Goal: Task Accomplishment & Management: Manage account settings

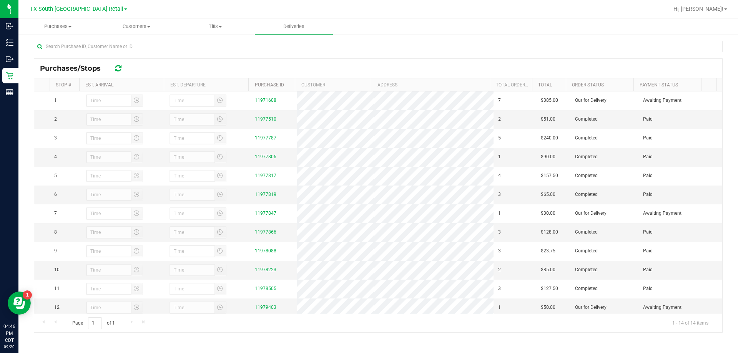
scroll to position [112, 0]
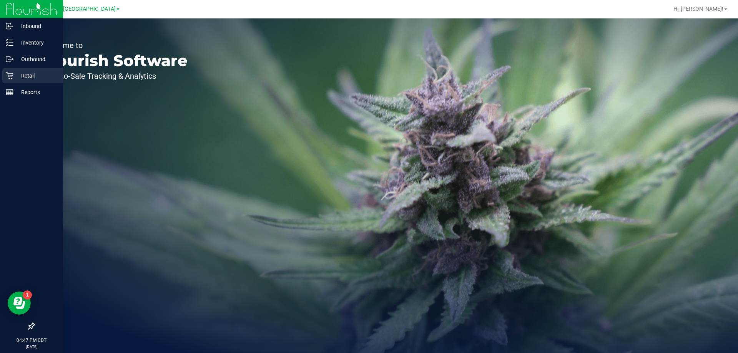
click at [45, 75] on p "Retail" at bounding box center [36, 75] width 46 height 9
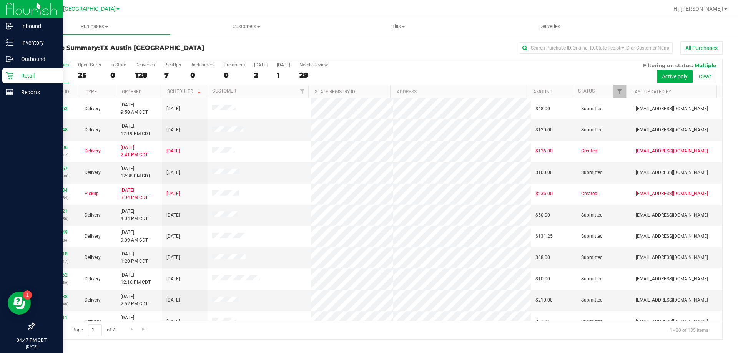
click at [33, 78] on p "Retail" at bounding box center [36, 75] width 46 height 9
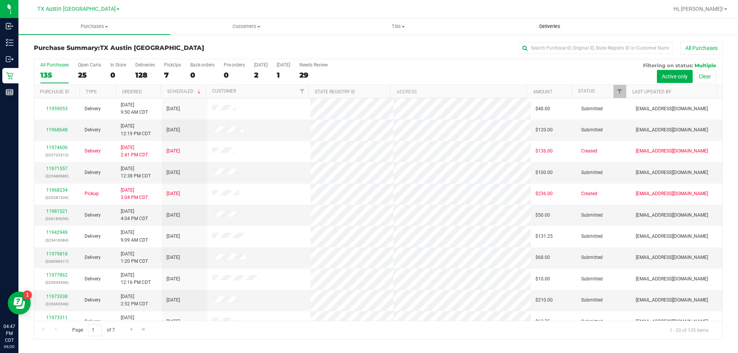
click at [553, 31] on uib-tab-heading "Deliveries" at bounding box center [550, 26] width 151 height 15
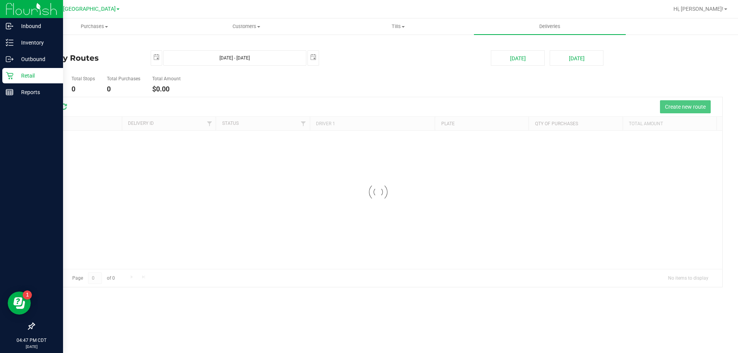
click at [17, 76] on p "Retail" at bounding box center [36, 75] width 46 height 9
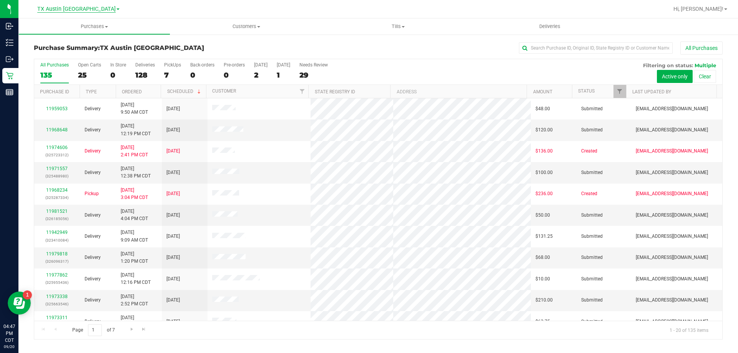
click at [72, 11] on span "TX Austin DC" at bounding box center [76, 9] width 78 height 7
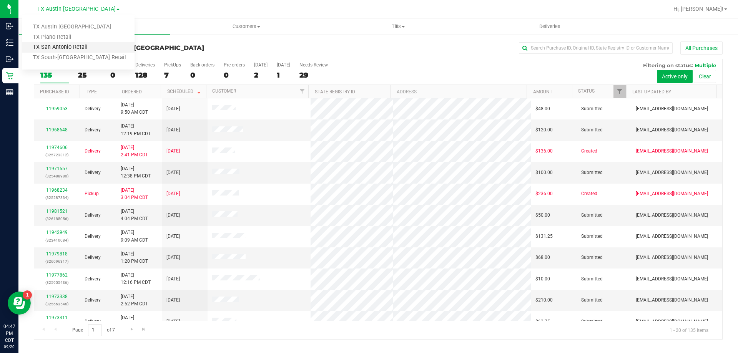
click at [69, 45] on link "TX San Antonio Retail" at bounding box center [78, 47] width 112 height 10
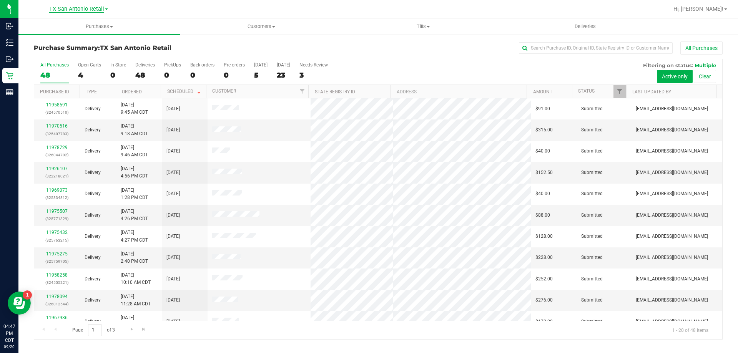
click at [62, 11] on span "TX San Antonio Retail" at bounding box center [76, 9] width 55 height 7
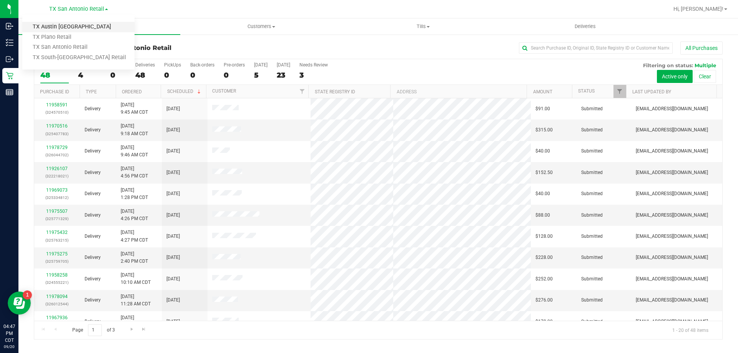
click at [61, 30] on link "TX Austin DC" at bounding box center [78, 27] width 112 height 10
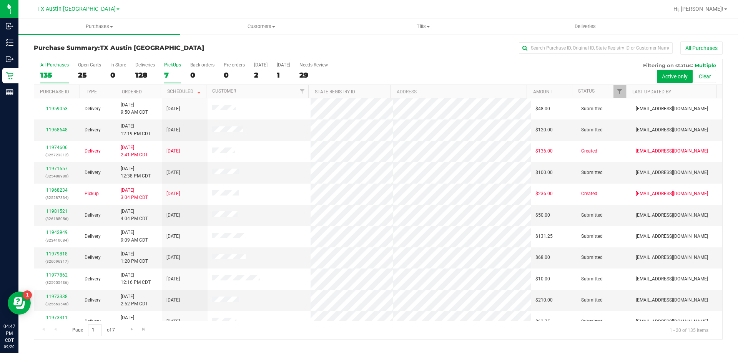
click at [170, 75] on div "7" at bounding box center [172, 75] width 17 height 9
click at [0, 0] on input "PickUps 7" at bounding box center [0, 0] width 0 height 0
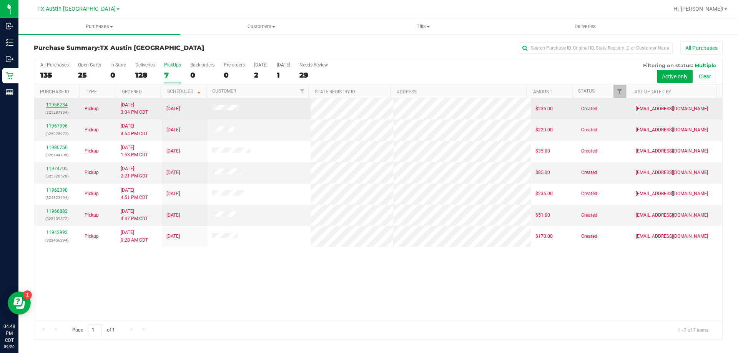
click at [60, 107] on link "11968234" at bounding box center [57, 104] width 22 height 5
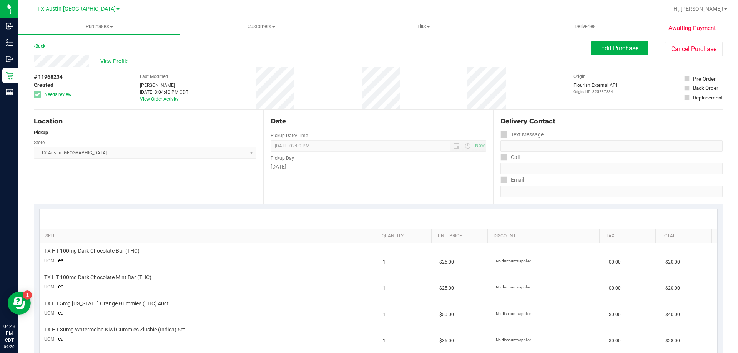
click at [44, 42] on div "Back" at bounding box center [40, 46] width 12 height 9
click at [44, 50] on div "Back" at bounding box center [40, 46] width 12 height 9
click at [45, 49] on div "Back" at bounding box center [40, 46] width 12 height 9
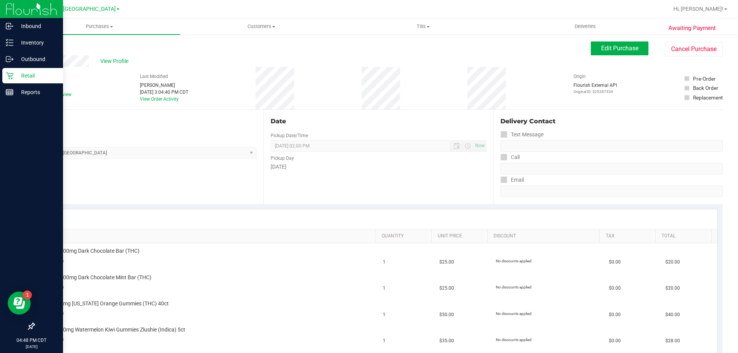
click at [34, 74] on p "Retail" at bounding box center [36, 75] width 46 height 9
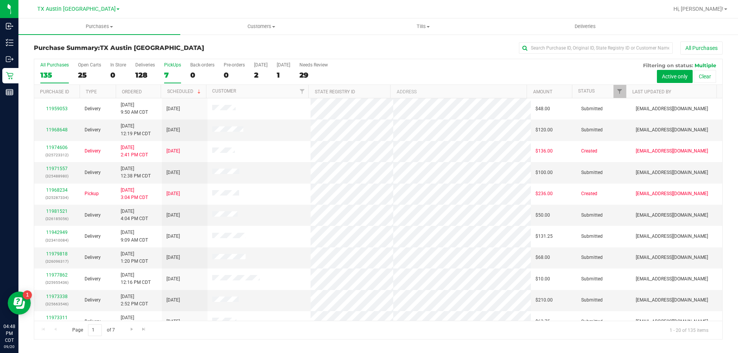
click at [168, 72] on div "7" at bounding box center [172, 75] width 17 height 9
click at [0, 0] on input "PickUps 7" at bounding box center [0, 0] width 0 height 0
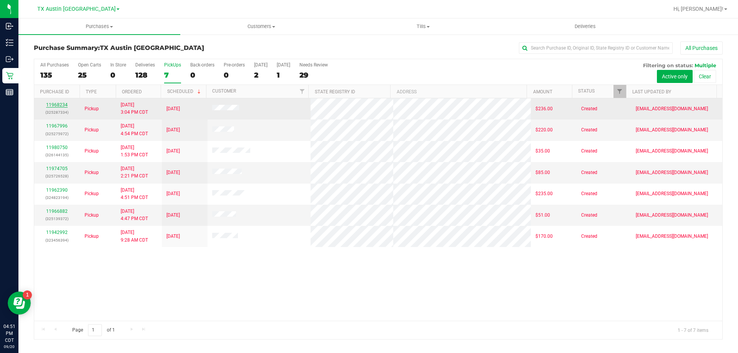
click at [56, 104] on link "11968234" at bounding box center [57, 104] width 22 height 5
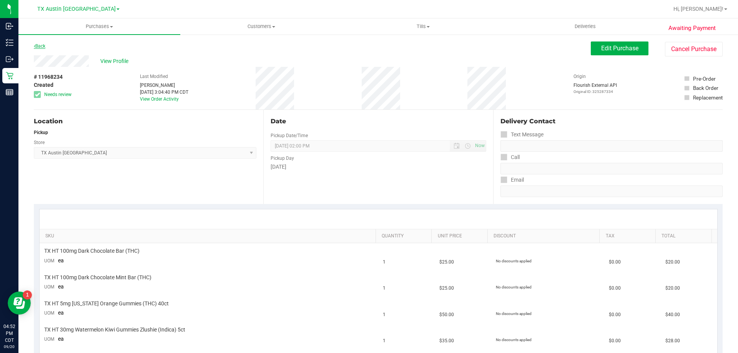
click at [40, 44] on link "Back" at bounding box center [40, 45] width 12 height 5
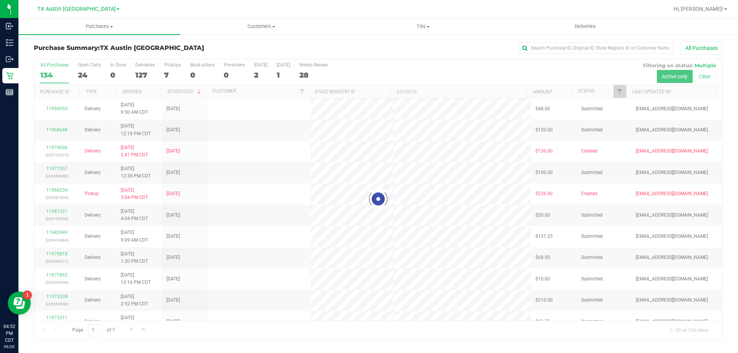
click at [167, 67] on div at bounding box center [378, 199] width 688 height 280
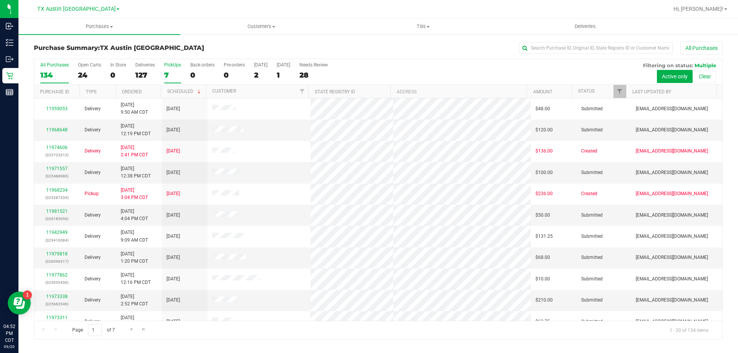
click at [167, 74] on div "7" at bounding box center [172, 75] width 17 height 9
click at [0, 0] on input "PickUps 7" at bounding box center [0, 0] width 0 height 0
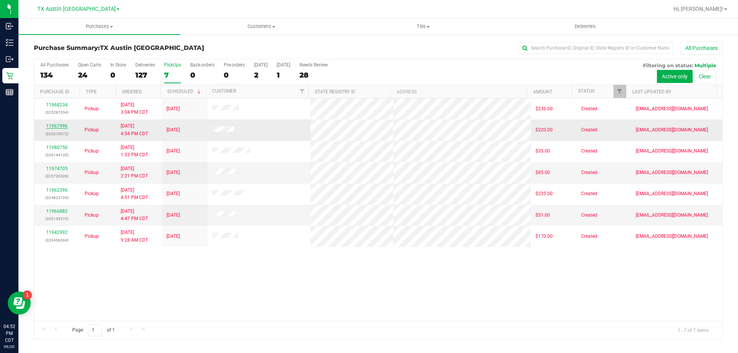
click at [66, 127] on link "11967996" at bounding box center [57, 125] width 22 height 5
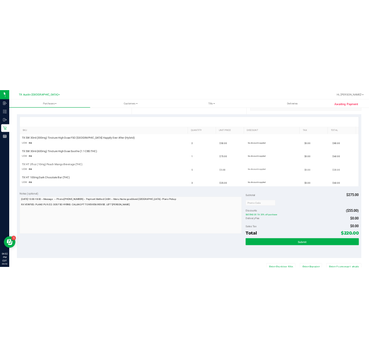
scroll to position [154, 0]
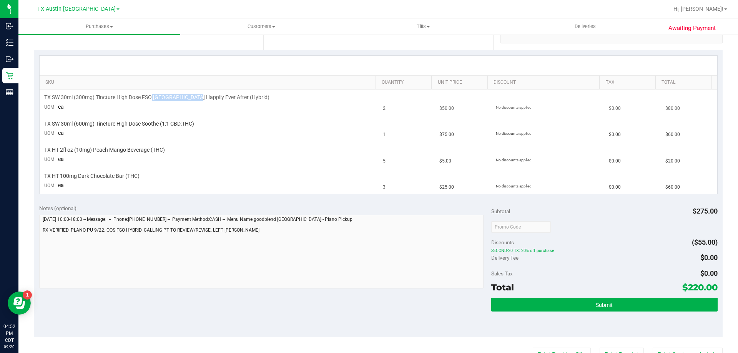
drag, startPoint x: 153, startPoint y: 96, endPoint x: 194, endPoint y: 95, distance: 40.8
click at [194, 95] on span "TX SW 30ml (300mg) Tincture High Dose FSO TX Happily Ever After (Hybrid)" at bounding box center [156, 97] width 225 height 7
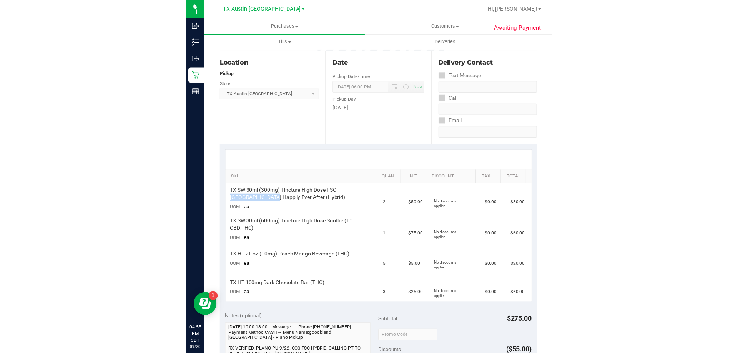
scroll to position [0, 0]
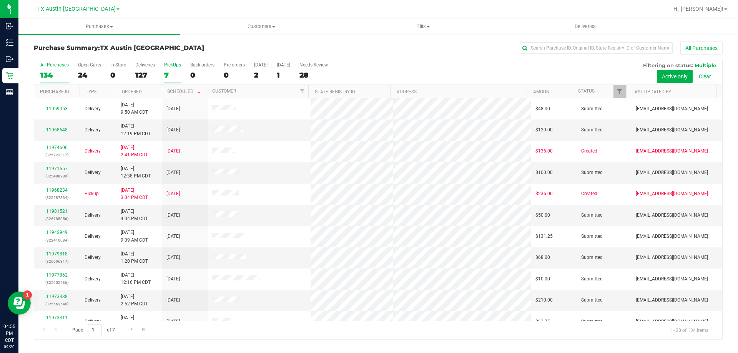
click at [164, 75] on div "7" at bounding box center [172, 75] width 17 height 9
click at [0, 0] on input "PickUps 7" at bounding box center [0, 0] width 0 height 0
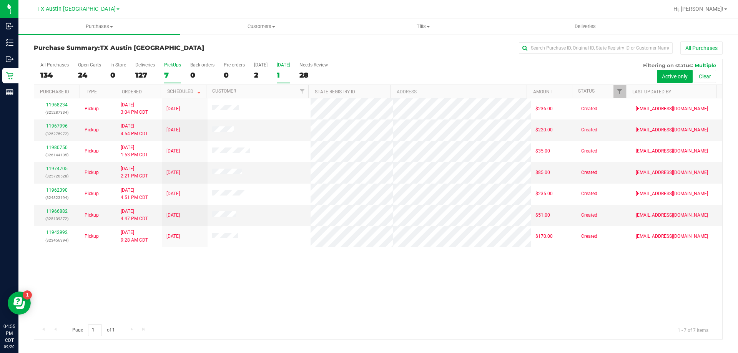
click at [277, 75] on div "1" at bounding box center [283, 75] width 13 height 9
click at [0, 0] on input "Tomorrow 1" at bounding box center [0, 0] width 0 height 0
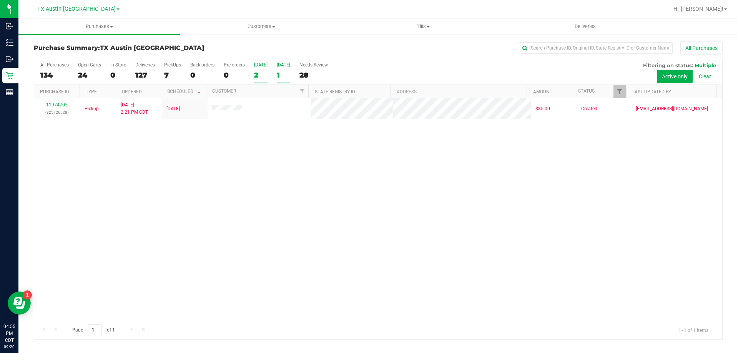
click at [257, 73] on div "2" at bounding box center [260, 75] width 13 height 9
click at [0, 0] on input "Today 2" at bounding box center [0, 0] width 0 height 0
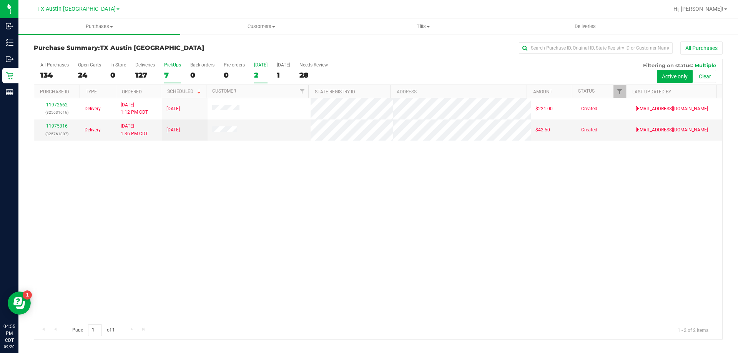
click at [170, 78] on div "7" at bounding box center [172, 75] width 17 height 9
click at [0, 0] on input "PickUps 7" at bounding box center [0, 0] width 0 height 0
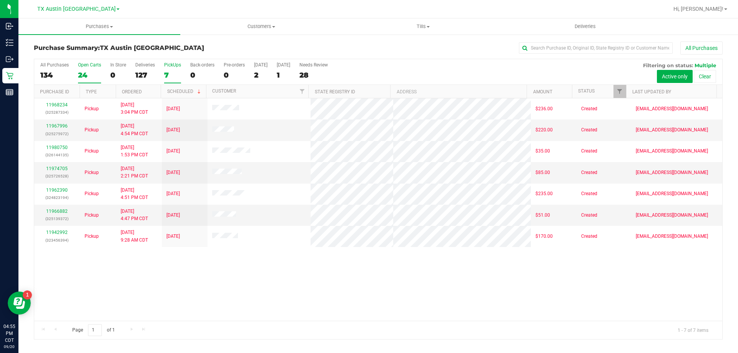
click at [82, 70] on label "Open Carts 24" at bounding box center [89, 72] width 23 height 21
click at [0, 0] on input "Open Carts 24" at bounding box center [0, 0] width 0 height 0
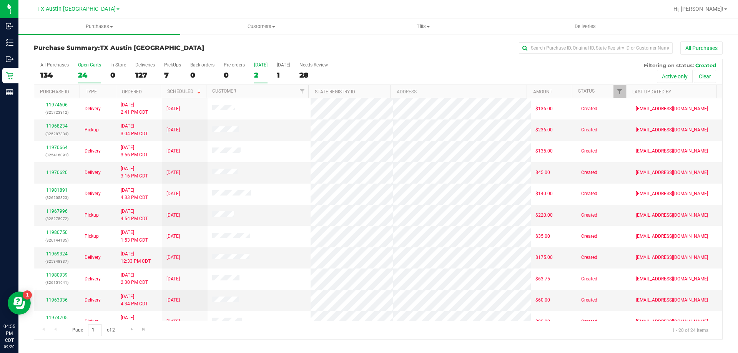
click at [264, 75] on div "2" at bounding box center [260, 75] width 13 height 9
click at [0, 0] on input "Today 2" at bounding box center [0, 0] width 0 height 0
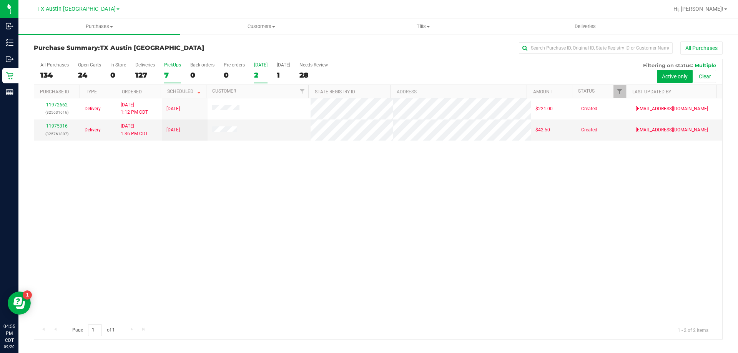
click at [168, 70] on label "PickUps 7" at bounding box center [172, 72] width 17 height 21
click at [0, 0] on input "PickUps 7" at bounding box center [0, 0] width 0 height 0
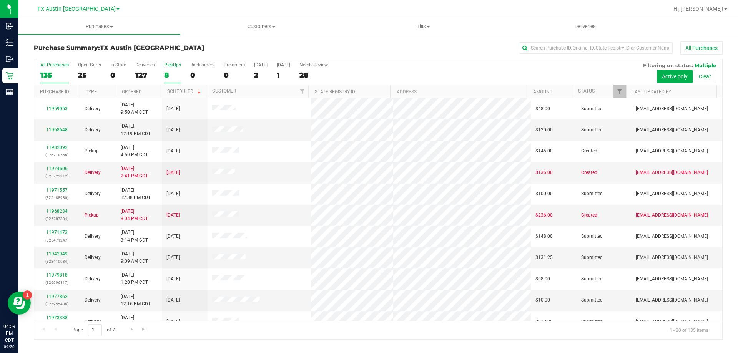
click at [175, 73] on div "8" at bounding box center [172, 75] width 17 height 9
click at [0, 0] on input "PickUps 8" at bounding box center [0, 0] width 0 height 0
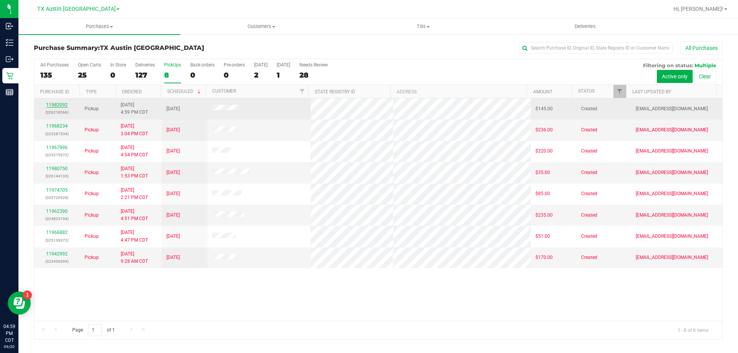
click at [65, 105] on link "11982092" at bounding box center [57, 104] width 22 height 5
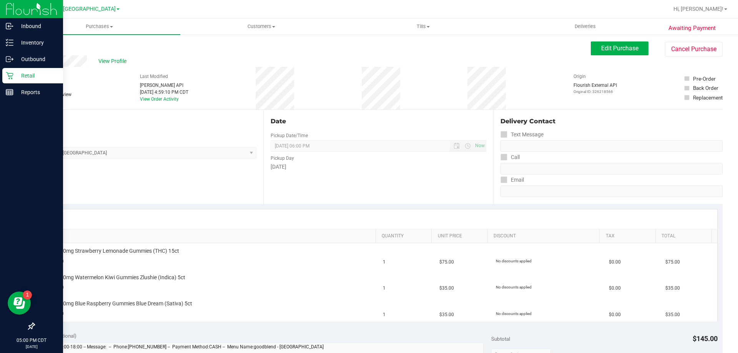
click at [30, 80] on p "Retail" at bounding box center [36, 75] width 46 height 9
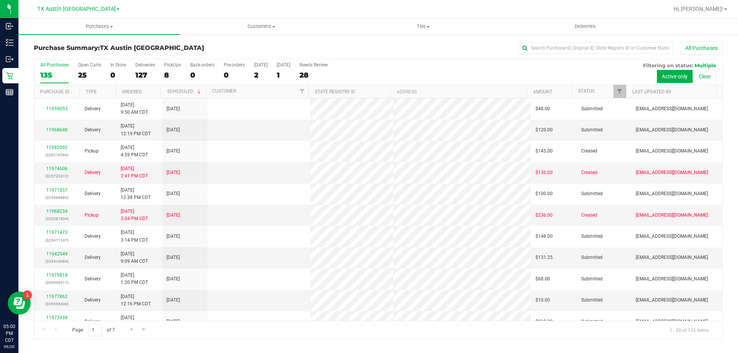
click at [168, 71] on div "8" at bounding box center [172, 75] width 17 height 9
click at [0, 0] on input "PickUps 8" at bounding box center [0, 0] width 0 height 0
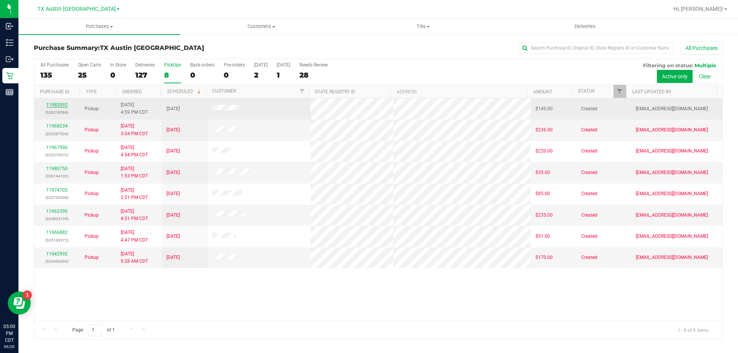
click at [53, 105] on link "11982092" at bounding box center [57, 104] width 22 height 5
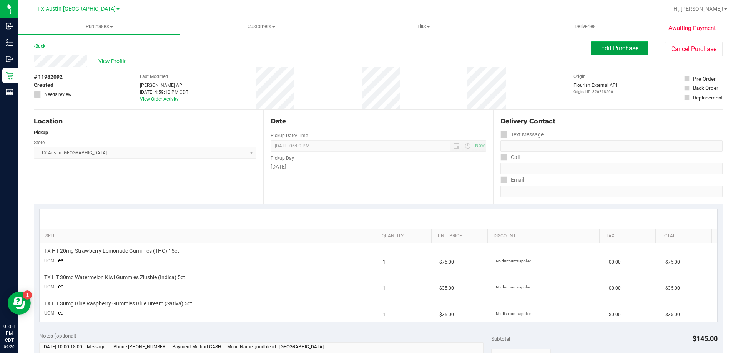
click at [613, 52] on button "Edit Purchase" at bounding box center [620, 49] width 58 height 14
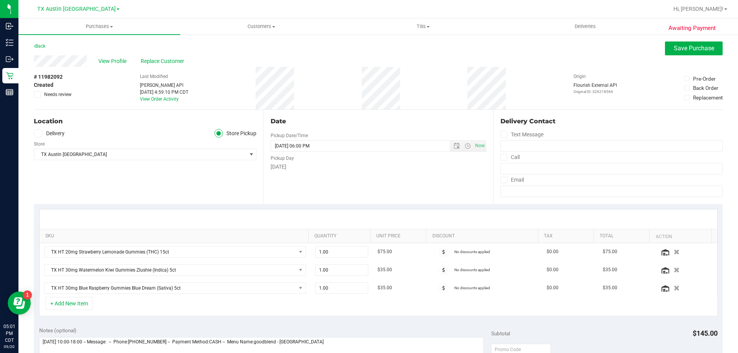
click at [40, 133] on icon at bounding box center [38, 133] width 5 height 0
click at [0, 0] on input "Delivery" at bounding box center [0, 0] width 0 height 0
click at [70, 176] on span "TX Austin [GEOGRAPHIC_DATA]" at bounding box center [140, 177] width 212 height 11
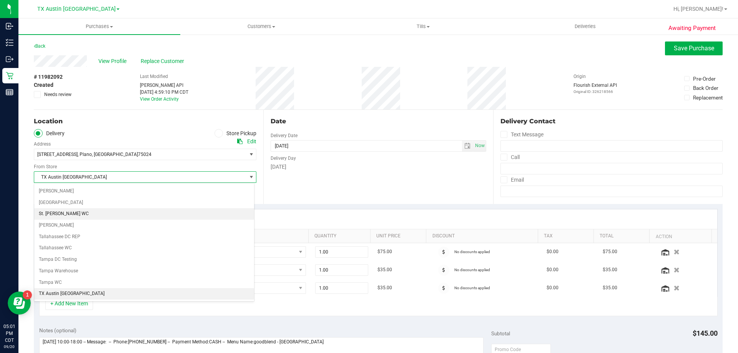
scroll to position [518, 0]
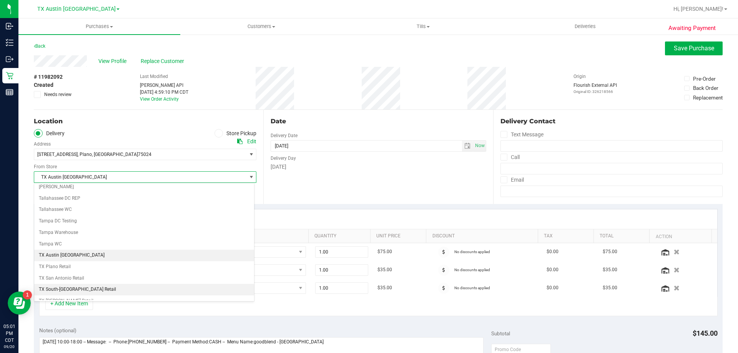
click at [75, 289] on li "TX South-[GEOGRAPHIC_DATA] Retail" at bounding box center [144, 290] width 220 height 12
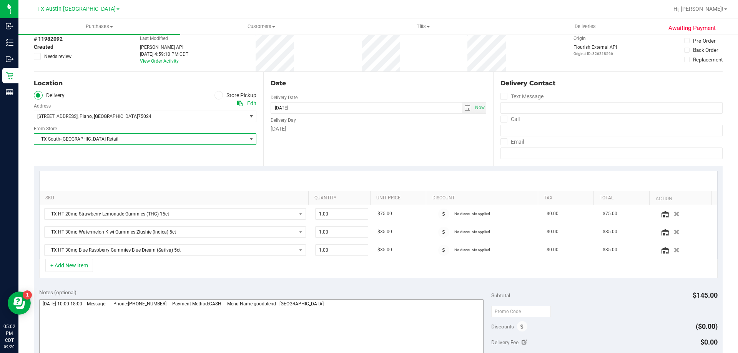
scroll to position [38, 0]
click at [358, 310] on textarea at bounding box center [261, 336] width 445 height 74
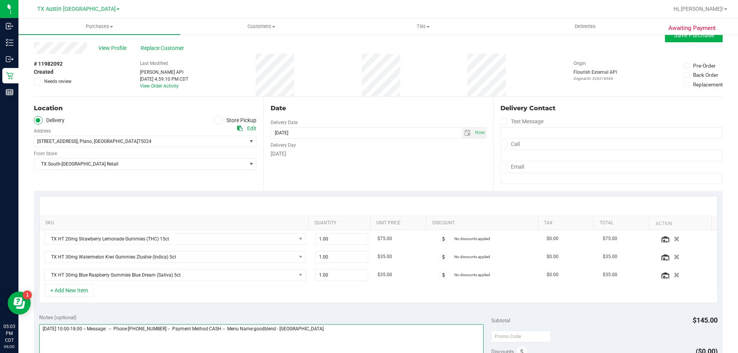
scroll to position [0, 0]
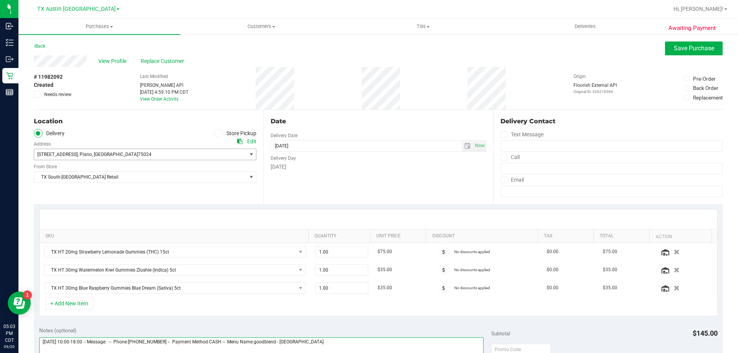
type textarea "Friday 09/26/2025 10:00-18:00 -- Message: -- Phone:9705899528 -- Payment Method…"
click at [92, 156] on span ", Plano" at bounding box center [85, 154] width 14 height 5
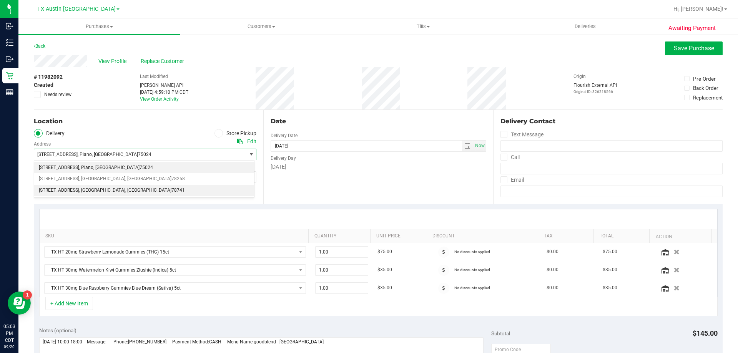
click at [125, 188] on span ", [GEOGRAPHIC_DATA]" at bounding box center [148, 191] width 46 height 10
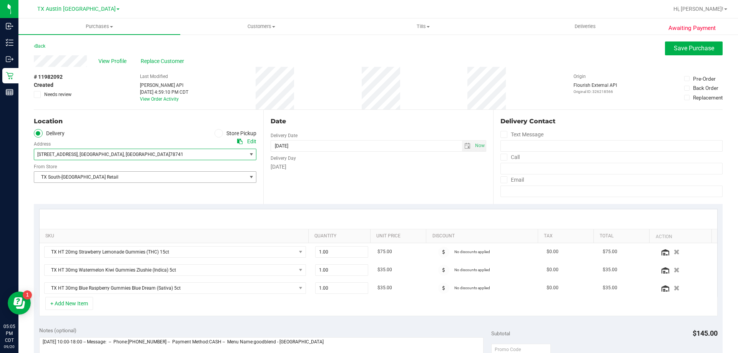
click at [183, 178] on span "TX South-[GEOGRAPHIC_DATA] Retail" at bounding box center [140, 177] width 212 height 11
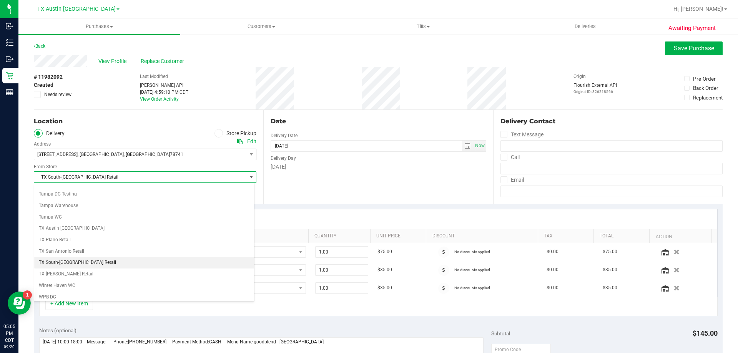
scroll to position [556, 0]
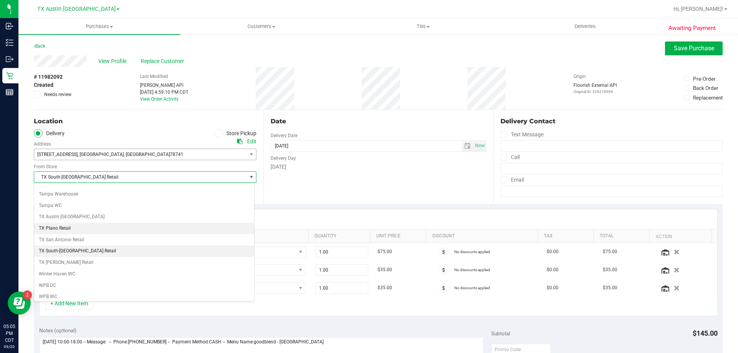
click at [63, 229] on li "TX Plano Retail" at bounding box center [144, 229] width 220 height 12
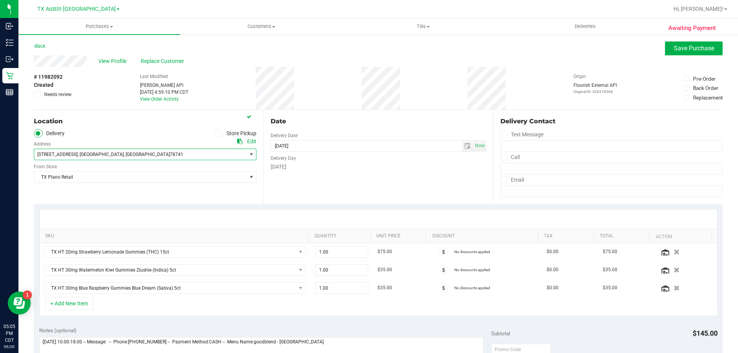
click at [105, 157] on span ", AUSTIN" at bounding box center [101, 154] width 46 height 5
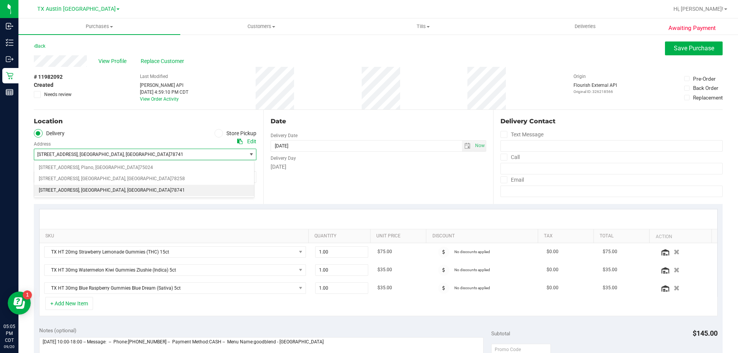
click at [125, 193] on span ", [GEOGRAPHIC_DATA]" at bounding box center [148, 191] width 46 height 10
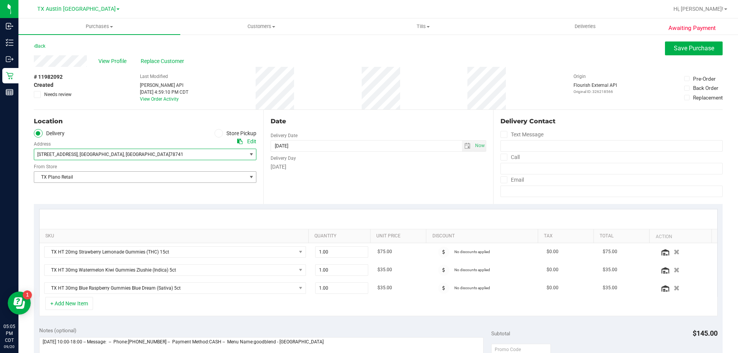
click at [111, 177] on span "TX Plano Retail" at bounding box center [140, 177] width 212 height 11
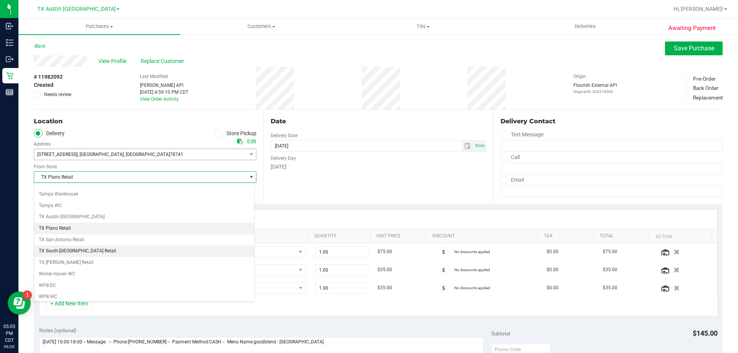
click at [84, 251] on li "TX South-[GEOGRAPHIC_DATA] Retail" at bounding box center [144, 252] width 220 height 12
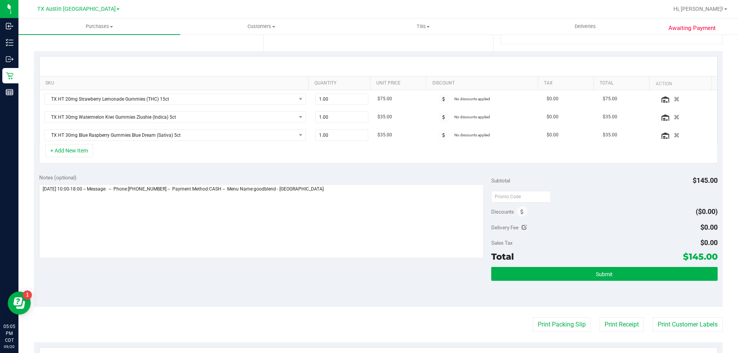
scroll to position [154, 0]
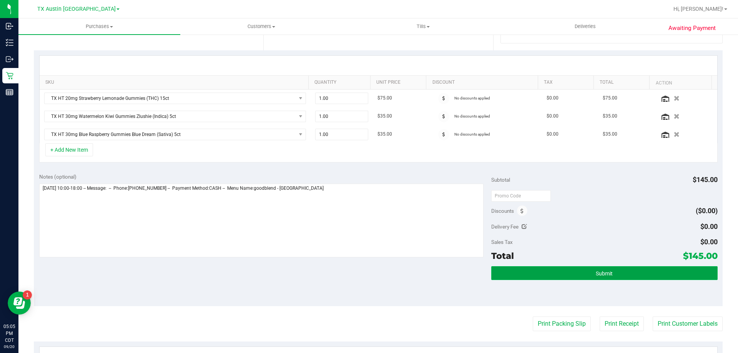
click at [616, 275] on button "Submit" at bounding box center [605, 274] width 226 height 14
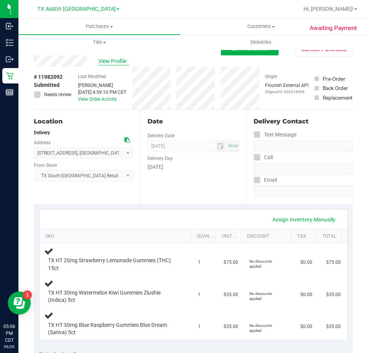
click at [116, 60] on span "View Profile" at bounding box center [113, 61] width 31 height 8
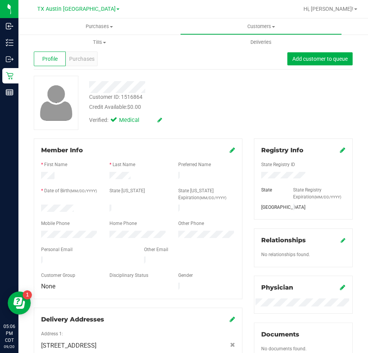
click at [43, 258] on div at bounding box center [86, 261] width 103 height 9
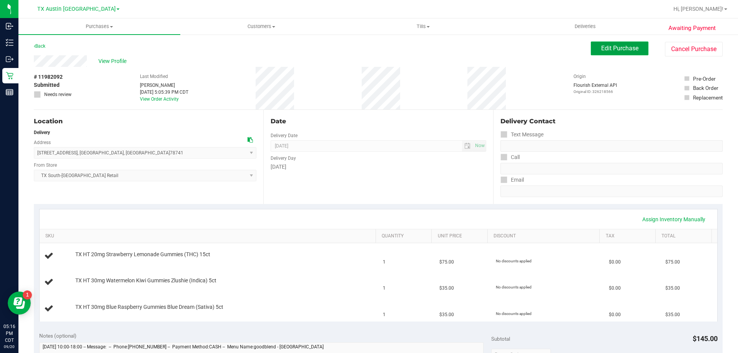
click at [602, 50] on span "Edit Purchase" at bounding box center [620, 48] width 37 height 7
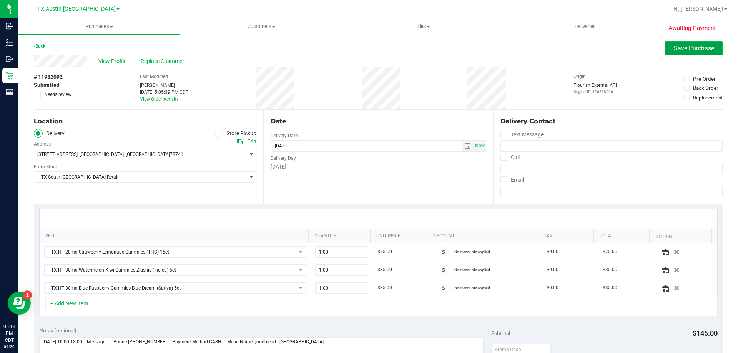
click at [682, 52] on button "Save Purchase" at bounding box center [694, 49] width 58 height 14
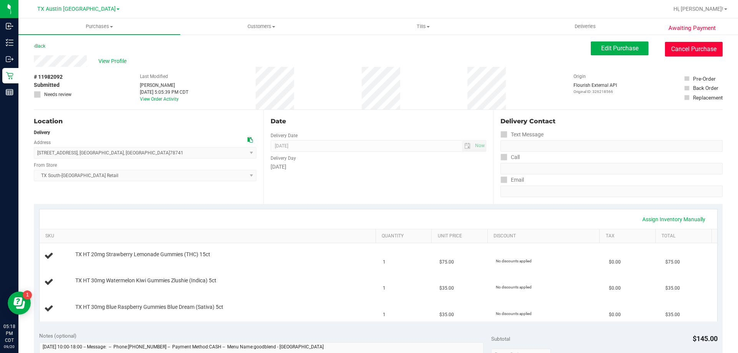
click at [698, 54] on button "Cancel Purchase" at bounding box center [694, 49] width 58 height 15
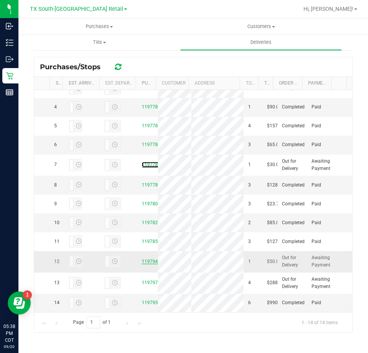
scroll to position [69, 0]
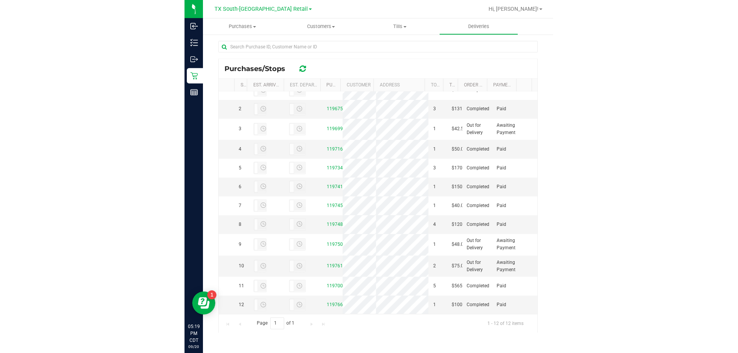
scroll to position [112, 0]
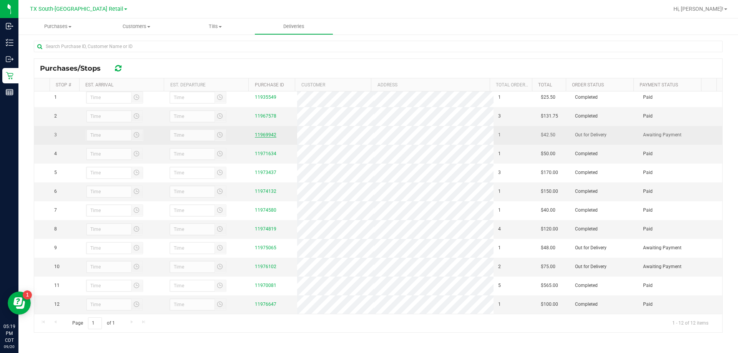
click at [267, 132] on link "11969942" at bounding box center [266, 134] width 22 height 5
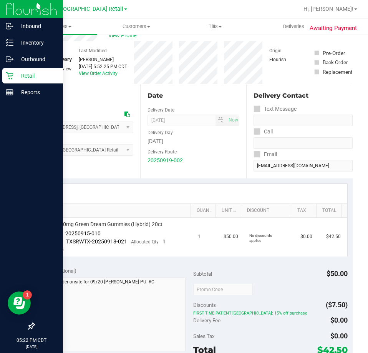
scroll to position [38, 0]
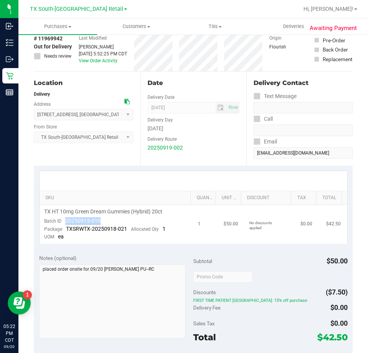
drag, startPoint x: 107, startPoint y: 221, endPoint x: 64, endPoint y: 223, distance: 42.7
click at [64, 223] on td "TX HT 10mg Green Dream Gummies (Hybrid) 20ct Batch ID 20250915-010 Package TXSR…" at bounding box center [117, 224] width 154 height 39
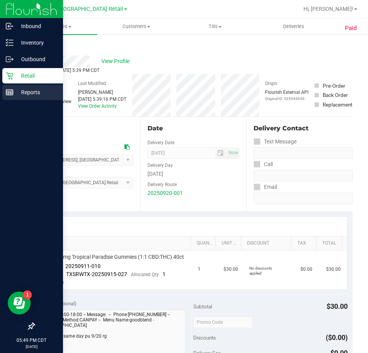
click at [25, 95] on p "Reports" at bounding box center [36, 92] width 46 height 9
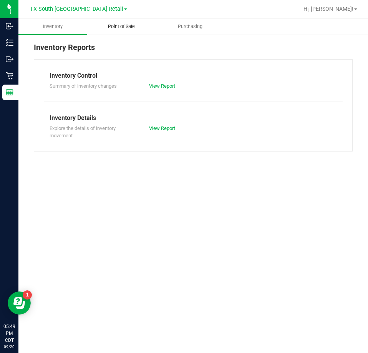
click at [118, 28] on span "Point of Sale" at bounding box center [122, 26] width 48 height 7
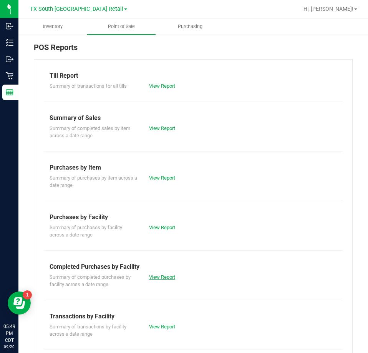
click at [150, 278] on link "View Report" at bounding box center [162, 277] width 26 height 6
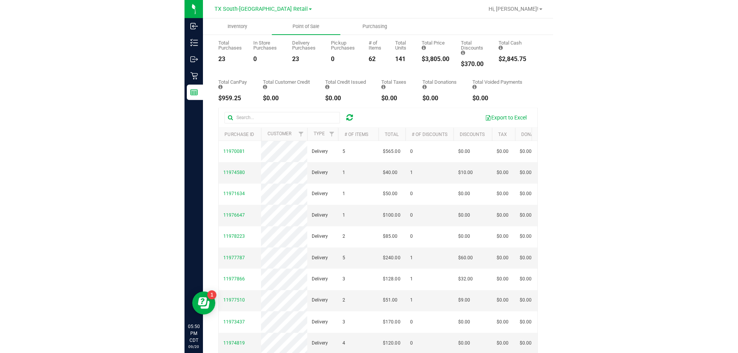
scroll to position [9, 0]
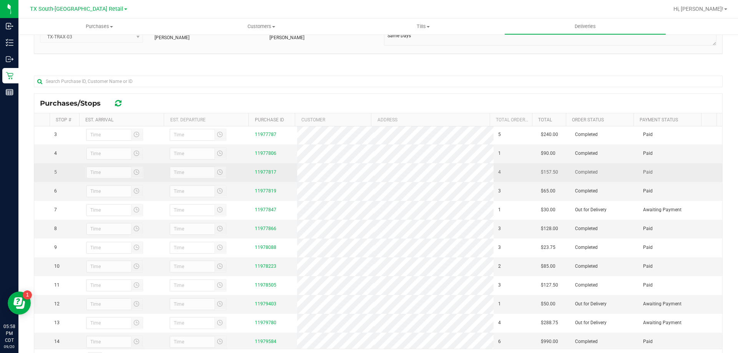
scroll to position [60, 0]
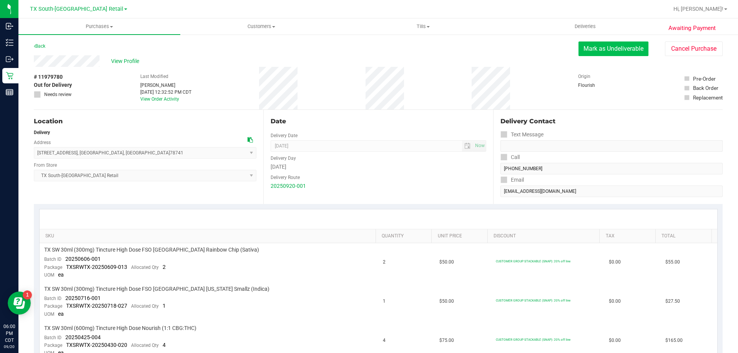
click at [606, 50] on button "Mark as Undeliverable" at bounding box center [614, 49] width 70 height 15
click at [618, 48] on button "Mark as Packed" at bounding box center [620, 49] width 58 height 15
click at [616, 53] on button "Send Back to Created" at bounding box center [615, 49] width 68 height 15
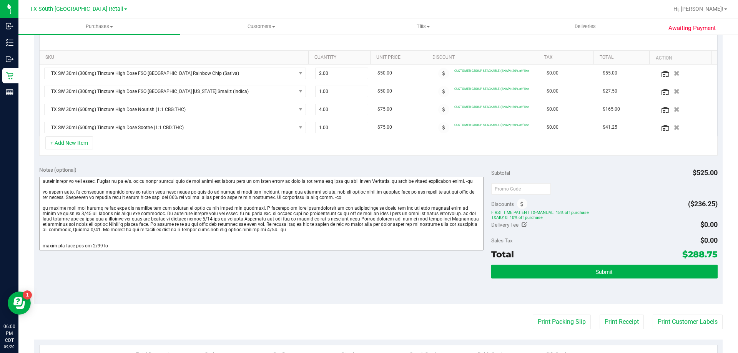
scroll to position [192, 0]
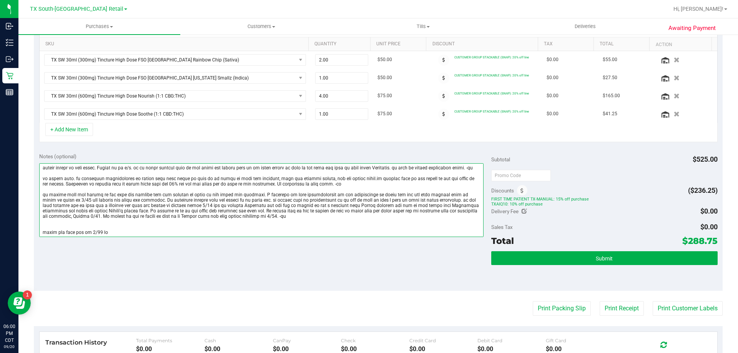
click at [151, 229] on textarea at bounding box center [261, 200] width 445 height 74
click at [148, 232] on textarea at bounding box center [261, 200] width 445 height 74
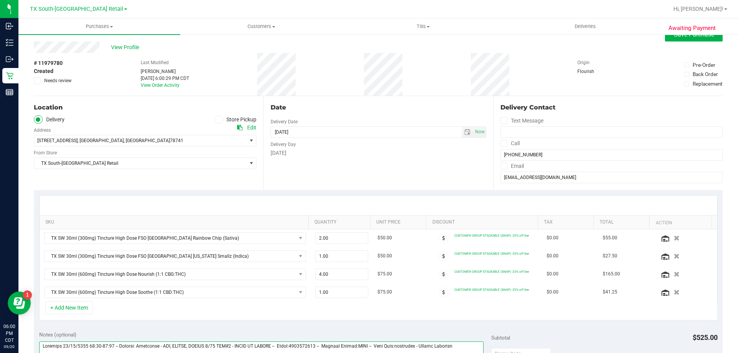
scroll to position [0, 0]
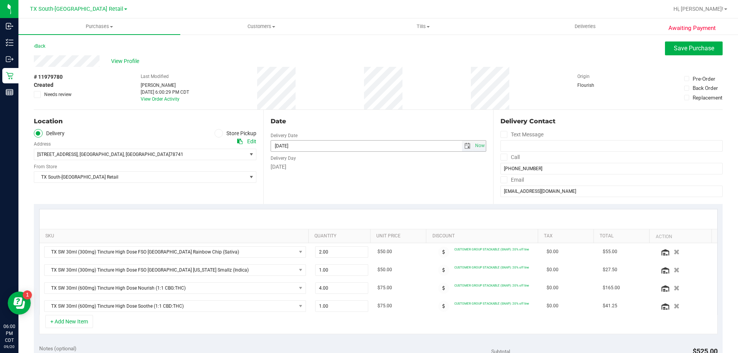
click at [465, 145] on span "select" at bounding box center [468, 146] width 6 height 6
type textarea "Saturday 09/20/2025 09:00-17:00 -- Message: Confirmed - SAN, AUSTIN, AUSTIN 9/2…"
click at [279, 224] on link "21" at bounding box center [275, 224] width 11 height 12
type input "09/21/2025"
click at [692, 51] on span "Save Purchase" at bounding box center [694, 48] width 40 height 7
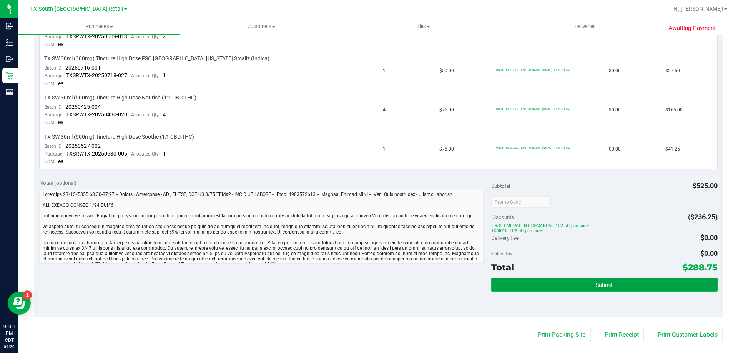
click at [597, 284] on span "Submit" at bounding box center [604, 285] width 17 height 6
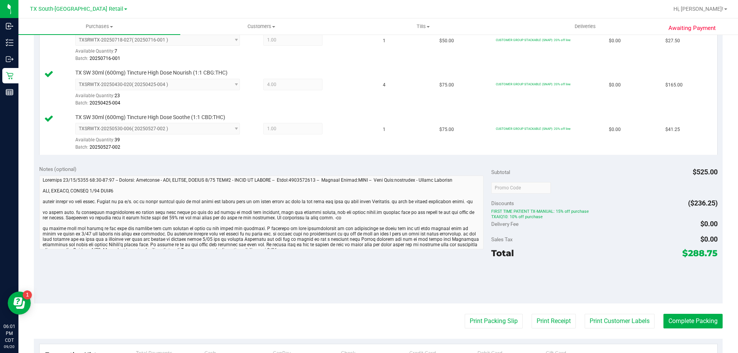
scroll to position [308, 0]
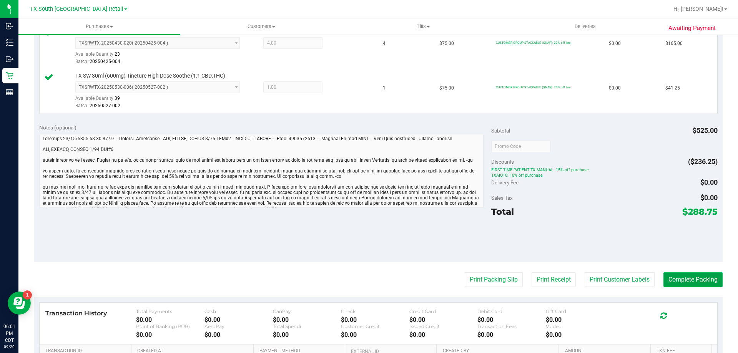
click at [685, 280] on button "Complete Packing" at bounding box center [693, 280] width 59 height 15
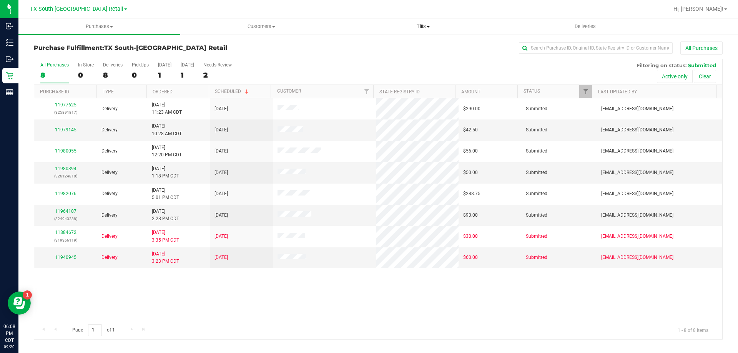
click at [430, 23] on span "Tills" at bounding box center [423, 26] width 161 height 7
click at [382, 45] on span "Manage tills" at bounding box center [368, 46] width 52 height 7
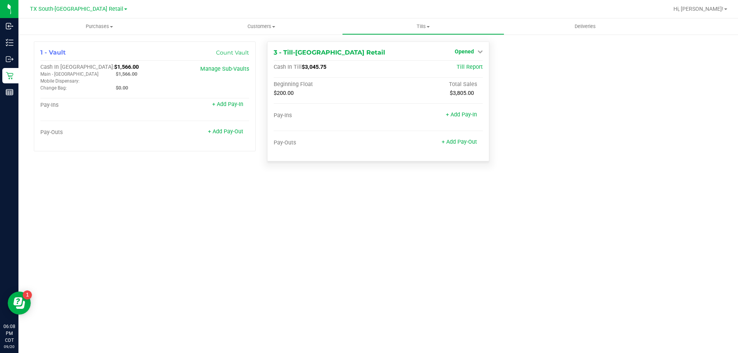
click at [464, 50] on span "Opened" at bounding box center [464, 51] width 19 height 6
click at [459, 67] on link "Close Till" at bounding box center [465, 68] width 21 height 6
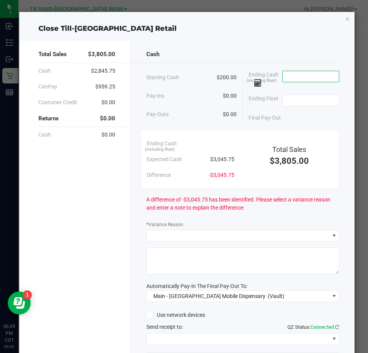
click at [300, 76] on input at bounding box center [311, 76] width 57 height 11
type input "$3,046.25"
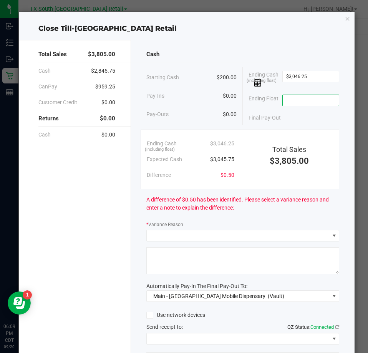
click at [283, 99] on input at bounding box center [311, 100] width 57 height 11
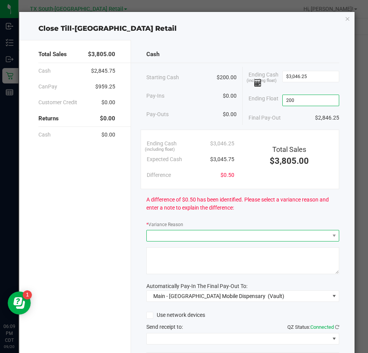
type input "$200.00"
click at [160, 234] on span at bounding box center [238, 235] width 183 height 11
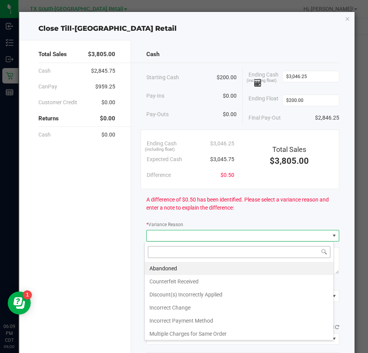
scroll to position [12, 190]
click at [161, 268] on li "Abandoned" at bounding box center [239, 268] width 189 height 13
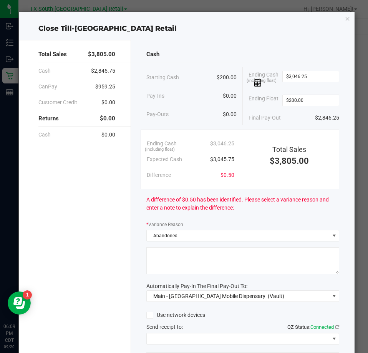
click at [167, 259] on textarea at bounding box center [243, 260] width 193 height 27
type textarea "O"
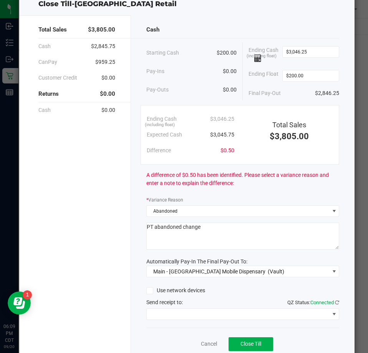
scroll to position [38, 0]
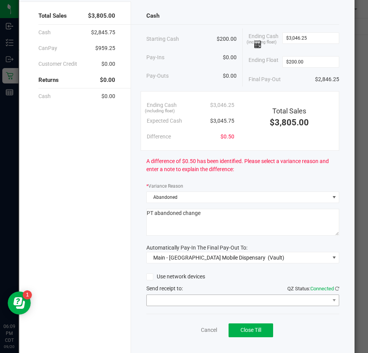
type textarea "PT abandoned change"
click at [209, 303] on span at bounding box center [238, 300] width 183 height 11
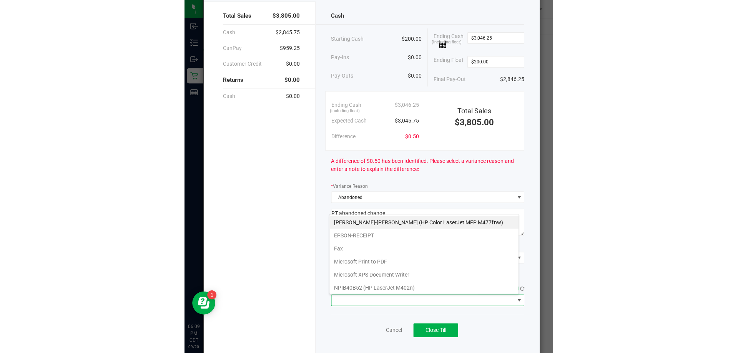
scroll to position [12, 190]
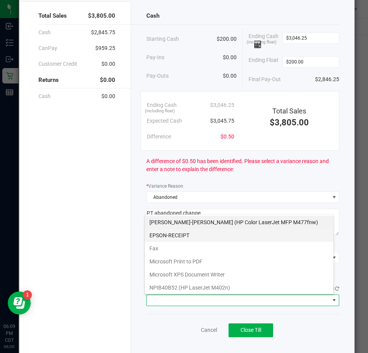
click at [178, 233] on li "EPSON-RECEIPT" at bounding box center [239, 235] width 189 height 13
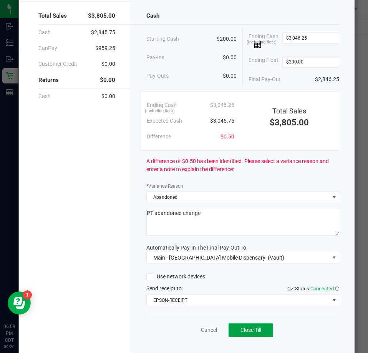
click at [250, 331] on span "Close Till" at bounding box center [251, 330] width 21 height 6
click at [192, 333] on link "Dismiss" at bounding box center [192, 330] width 18 height 8
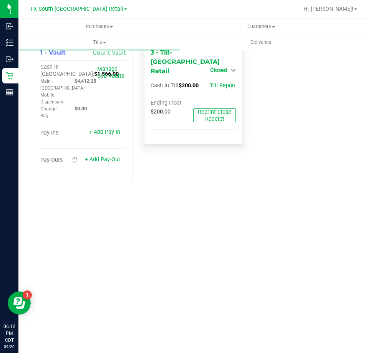
click at [220, 67] on span "Closed" at bounding box center [218, 70] width 17 height 6
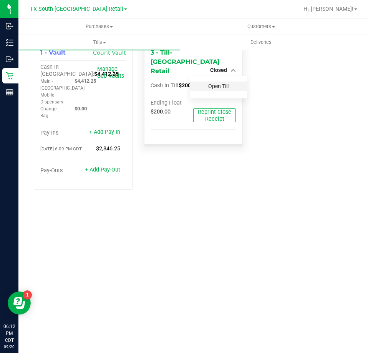
click at [219, 83] on link "Open Till" at bounding box center [218, 86] width 20 height 6
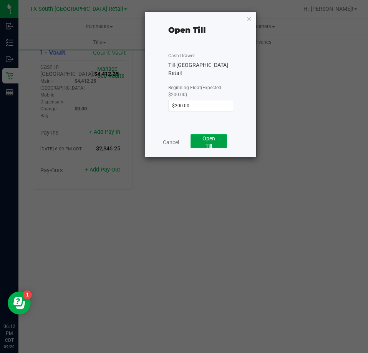
click at [209, 137] on span "Open Till" at bounding box center [209, 142] width 13 height 14
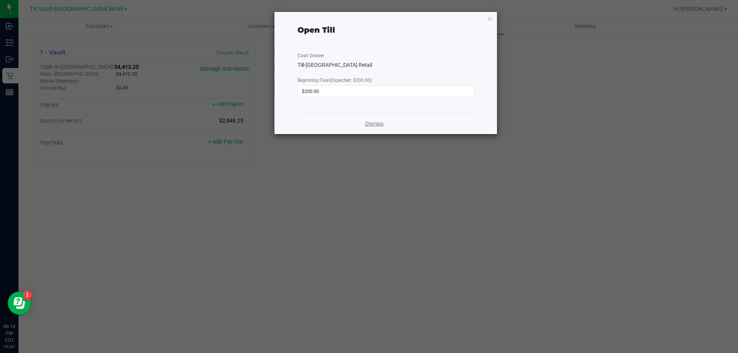
click at [383, 122] on link "Dismiss" at bounding box center [374, 124] width 18 height 8
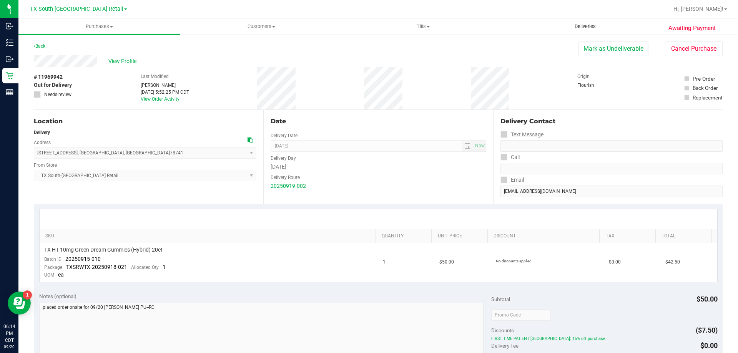
click at [586, 28] on span "Deliveries" at bounding box center [586, 26] width 42 height 7
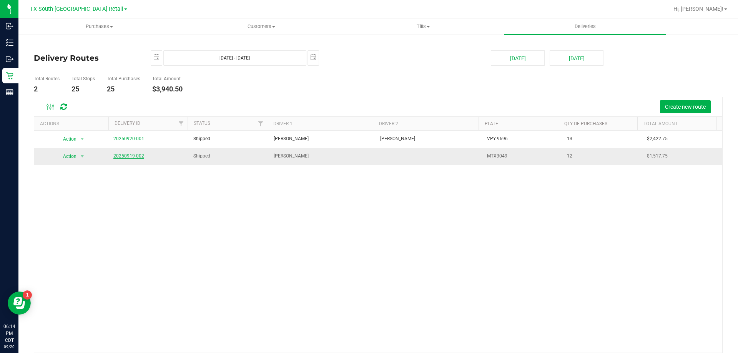
click at [130, 158] on link "20250919-002" at bounding box center [128, 155] width 31 height 5
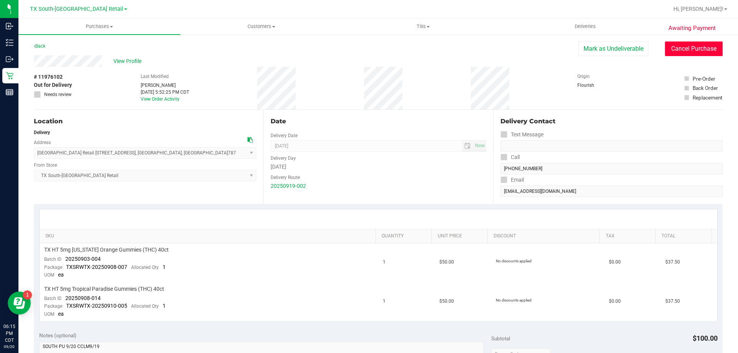
click at [665, 50] on button "Cancel Purchase" at bounding box center [694, 49] width 58 height 15
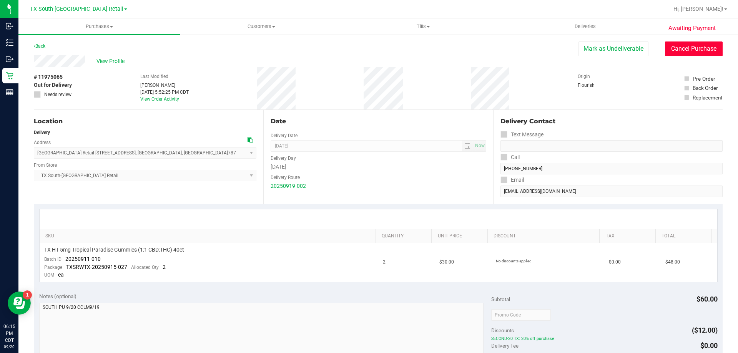
click at [707, 50] on button "Cancel Purchase" at bounding box center [694, 49] width 58 height 15
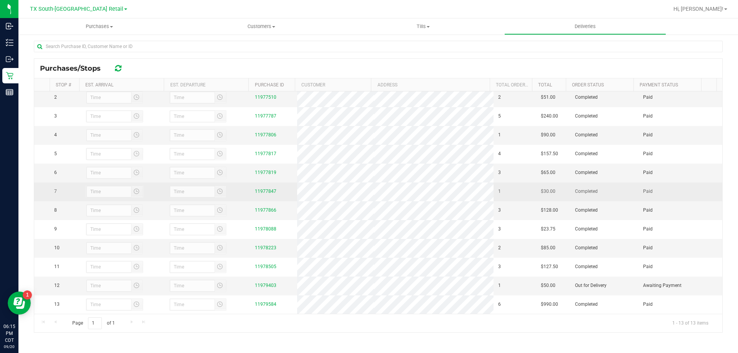
scroll to position [42, 0]
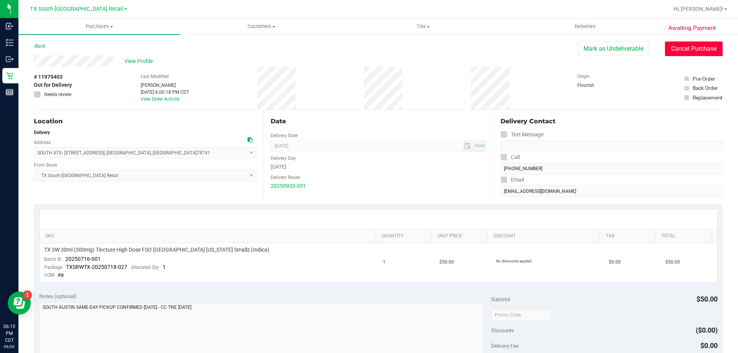
click at [682, 48] on button "Cancel Purchase" at bounding box center [694, 49] width 58 height 15
